Goal: Information Seeking & Learning: Understand process/instructions

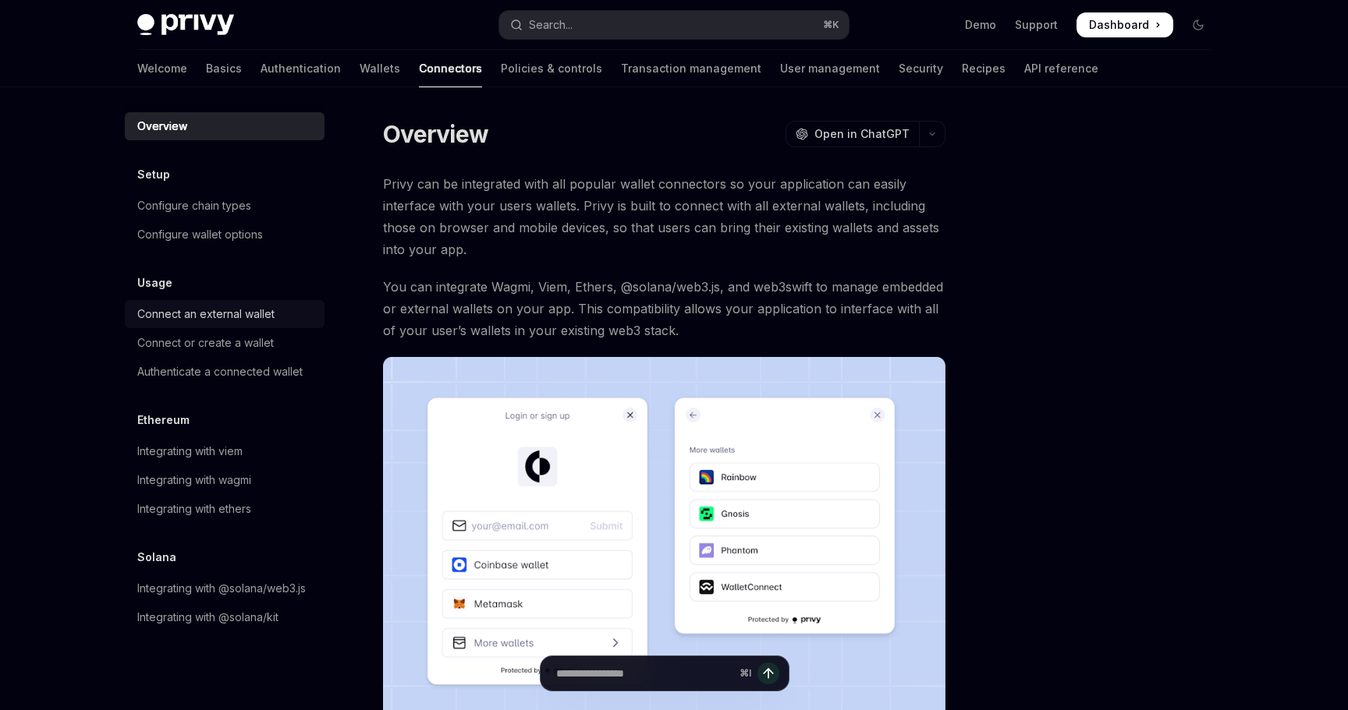
click at [278, 304] on link "Connect an external wallet" at bounding box center [225, 314] width 200 height 28
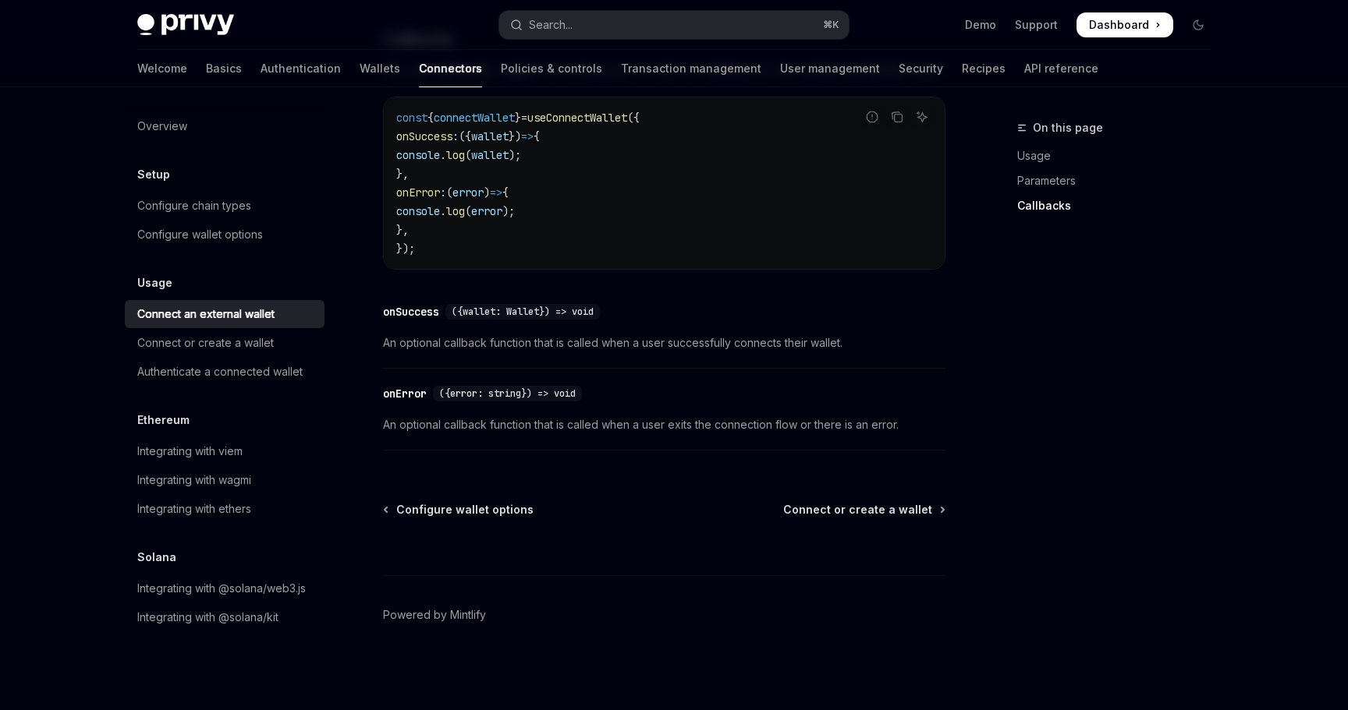
scroll to position [1002, 0]
click at [278, 339] on div "Connect or create a wallet" at bounding box center [226, 343] width 178 height 19
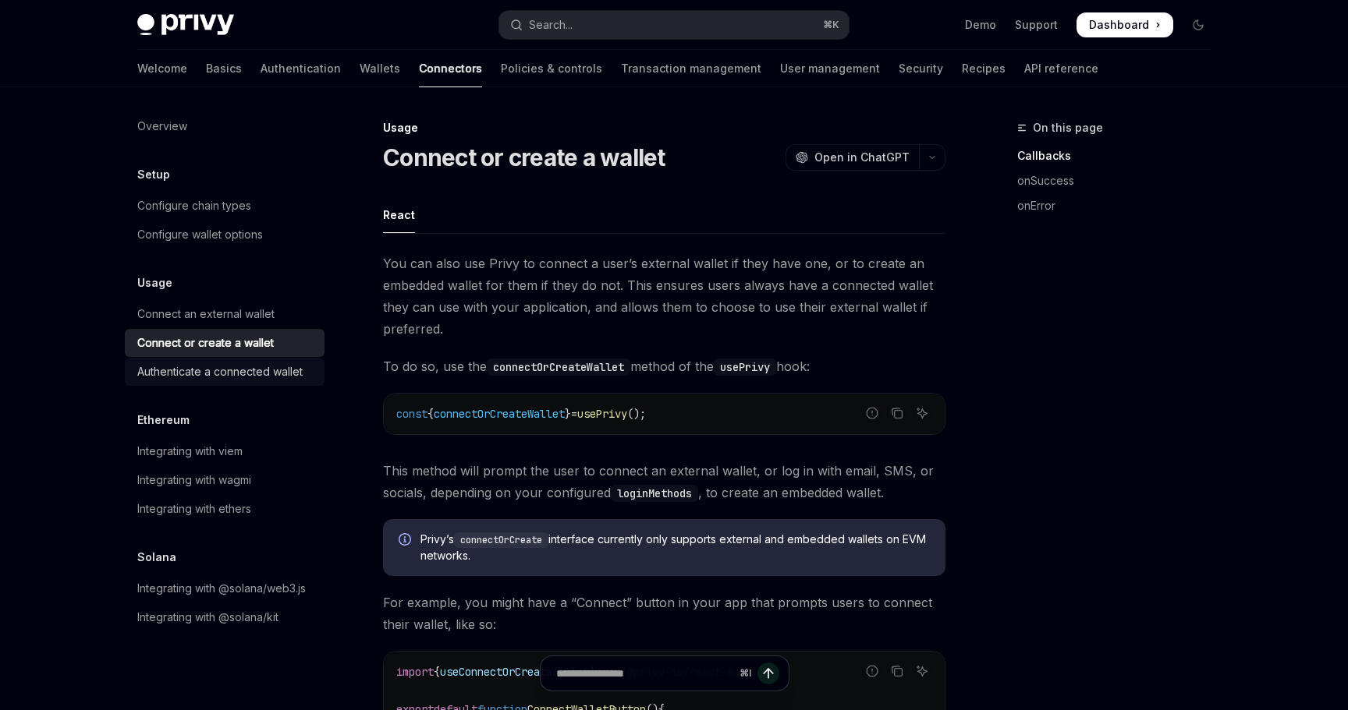
click at [262, 374] on div "Authenticate a connected wallet" at bounding box center [219, 372] width 165 height 19
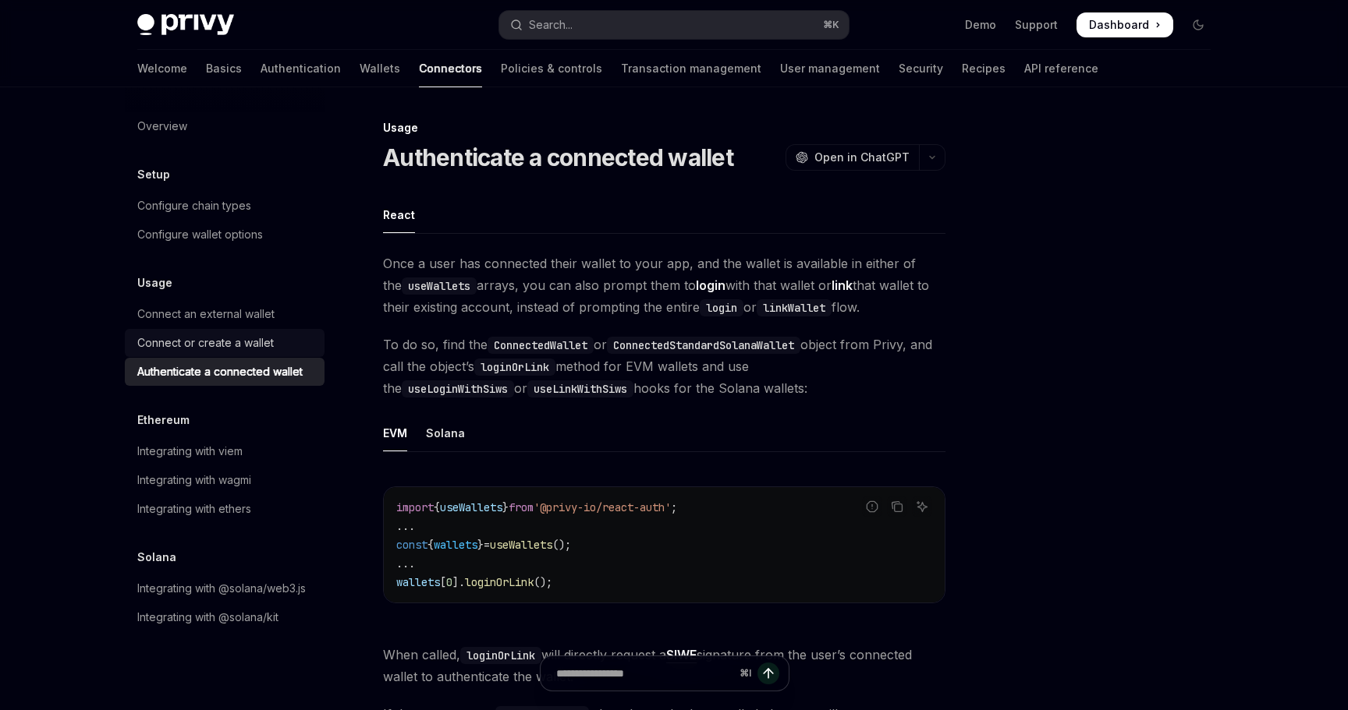
click at [258, 345] on div "Connect or create a wallet" at bounding box center [205, 343] width 136 height 19
type textarea "*"
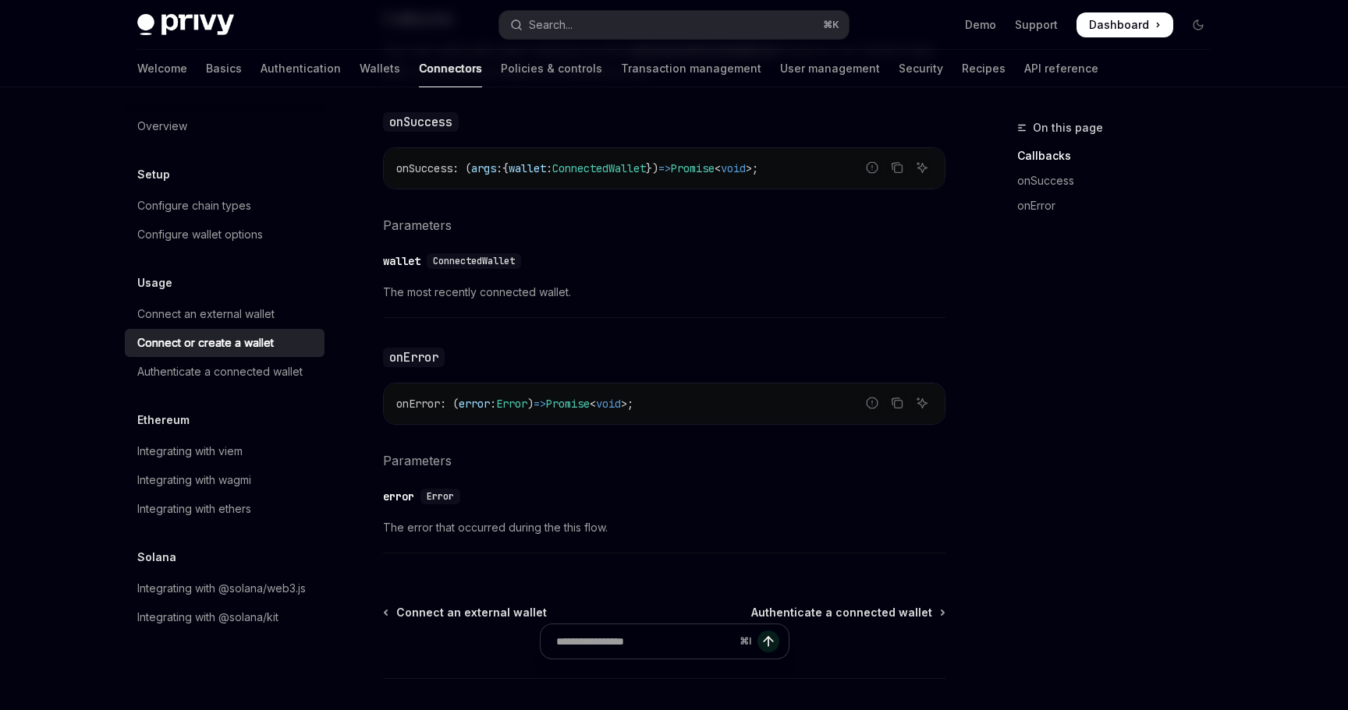
scroll to position [937, 0]
